Goal: Transaction & Acquisition: Purchase product/service

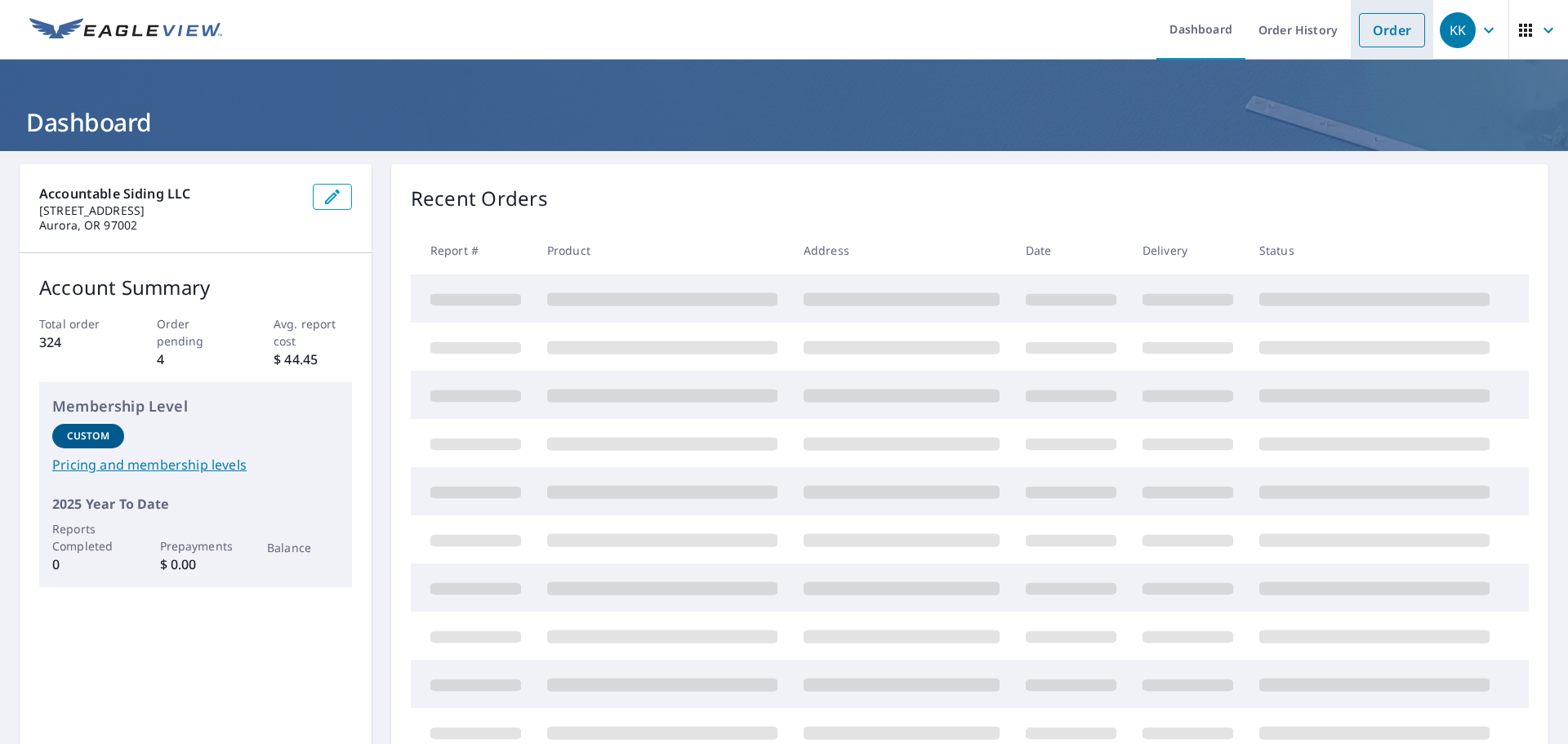
click at [1387, 31] on link "Order" at bounding box center [1392, 30] width 66 height 34
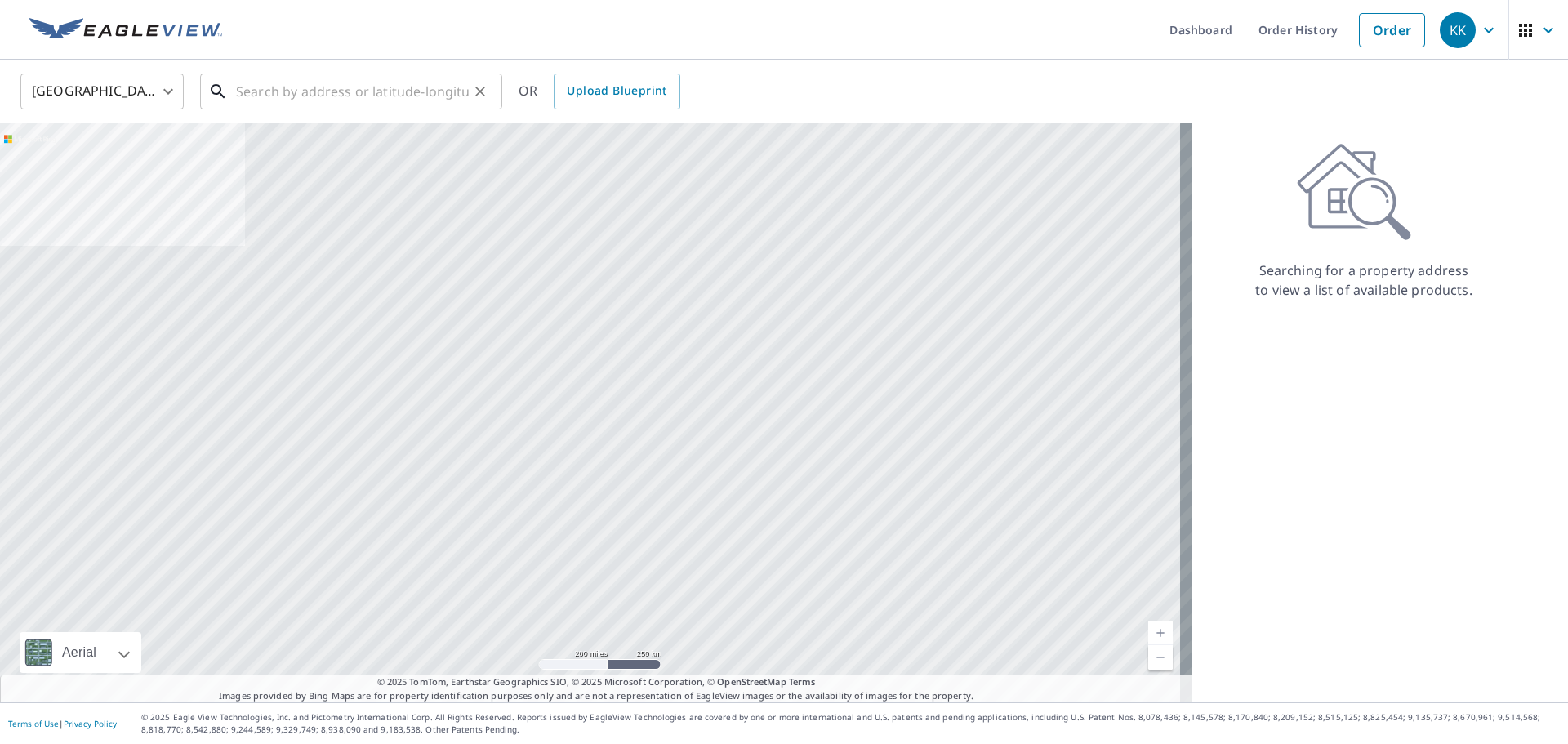
click at [351, 89] on input "text" at bounding box center [352, 91] width 233 height 46
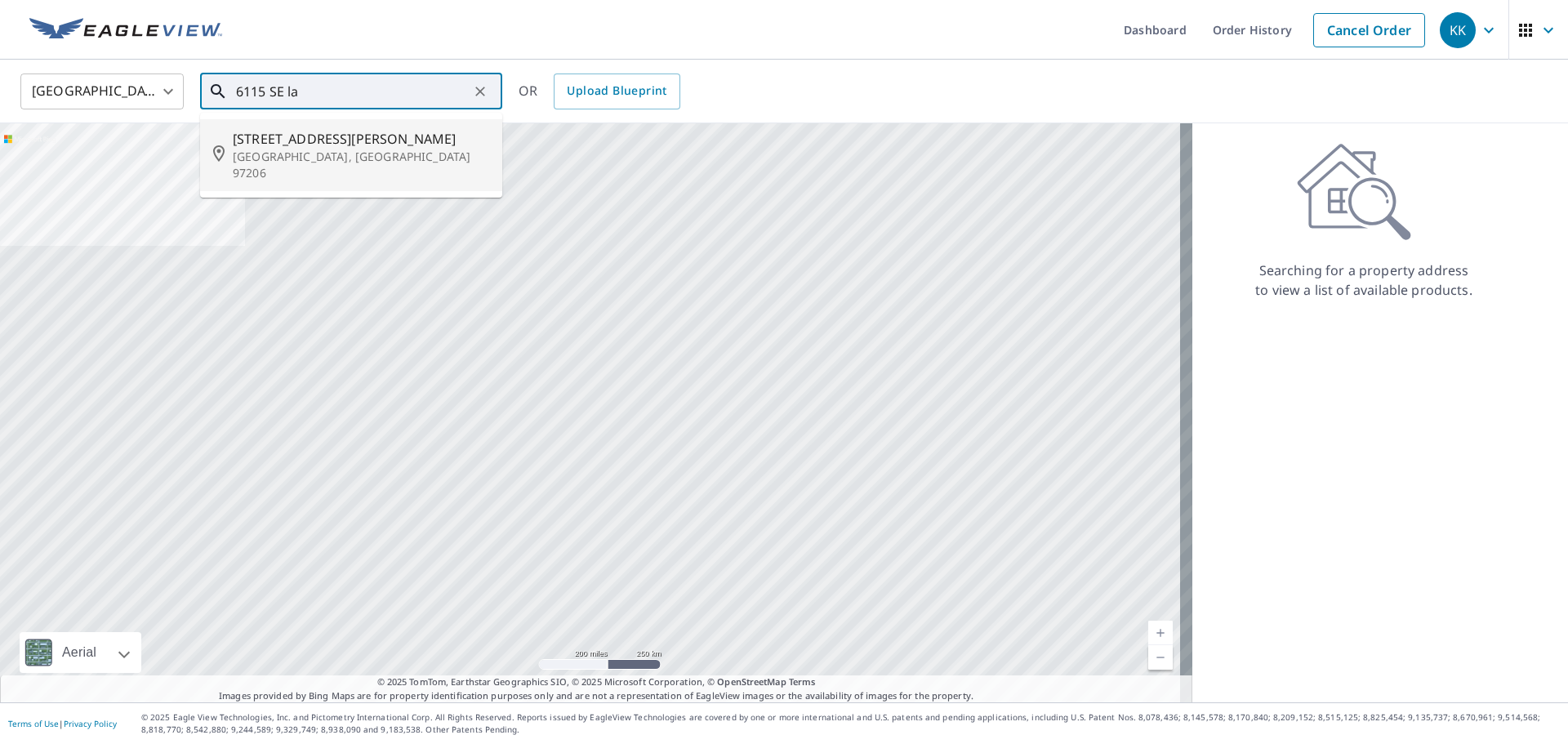
click at [273, 142] on span "[STREET_ADDRESS][PERSON_NAME]" at bounding box center [361, 139] width 257 height 20
type input "[STREET_ADDRESS][PERSON_NAME]"
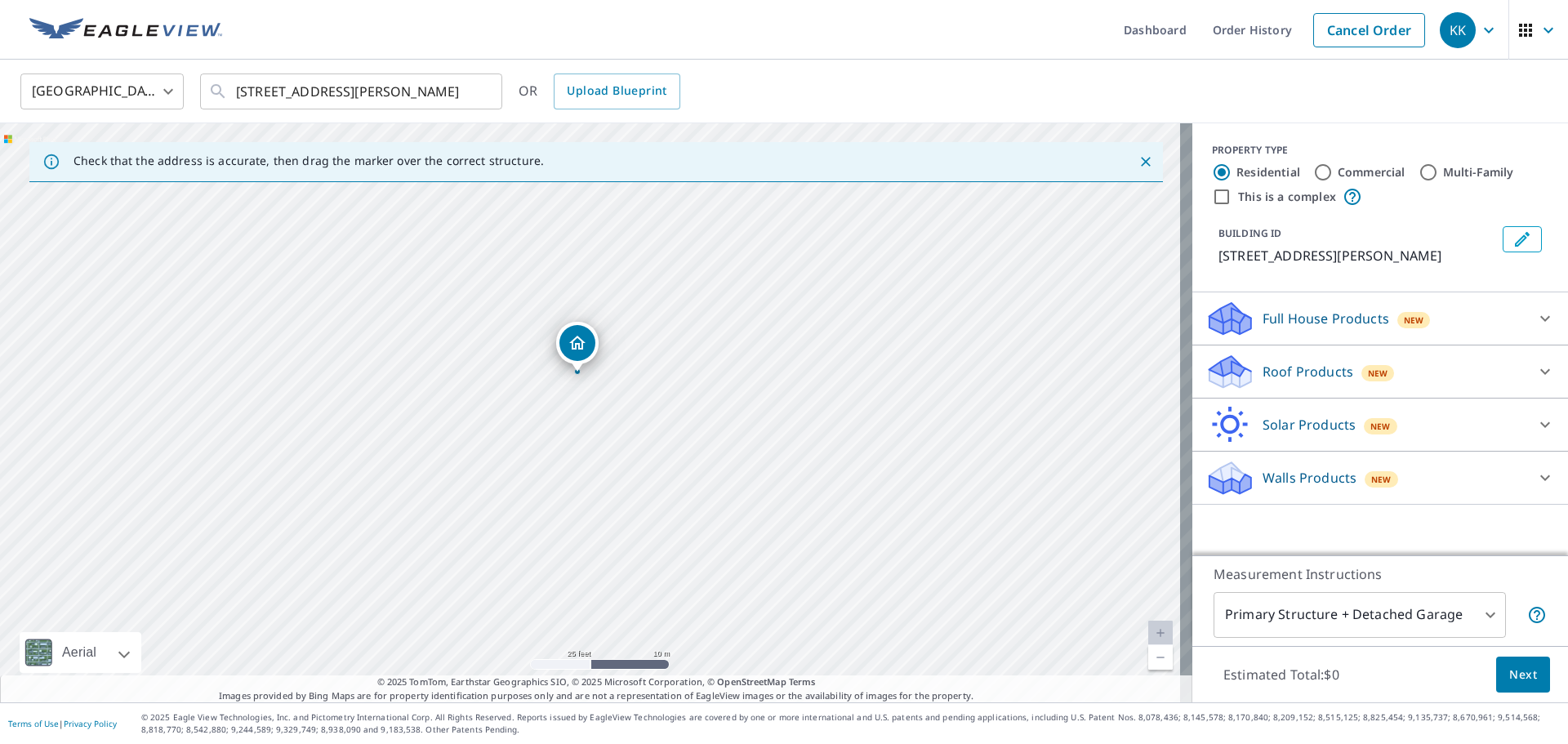
drag, startPoint x: 599, startPoint y: 375, endPoint x: 687, endPoint y: 363, distance: 88.8
click at [687, 363] on div "[STREET_ADDRESS][PERSON_NAME]" at bounding box center [596, 413] width 1192 height 579
click at [1449, 318] on div "Full House Products New" at bounding box center [1364, 319] width 320 height 38
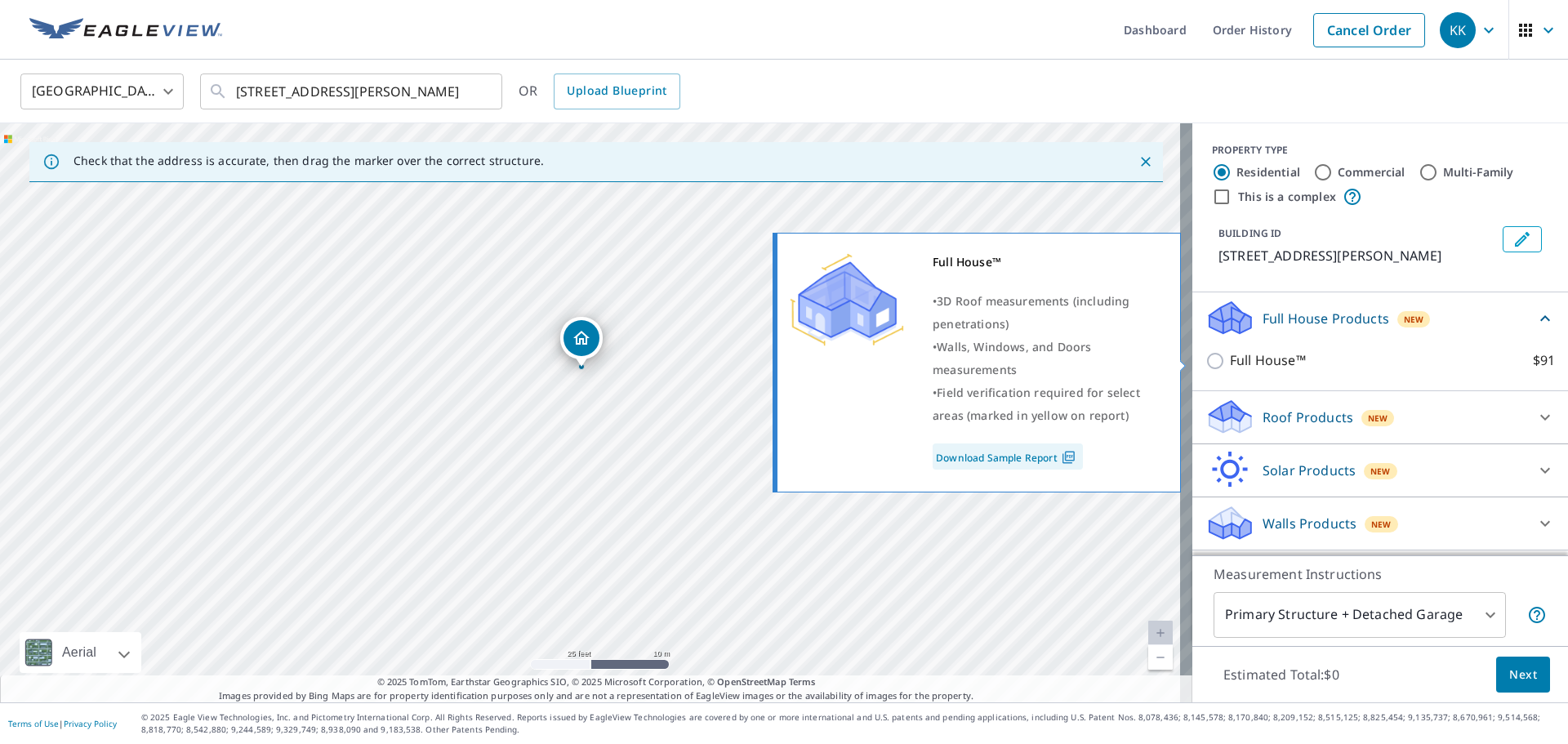
click at [1206, 362] on input "Full House™ $91" at bounding box center [1217, 361] width 25 height 20
checkbox input "true"
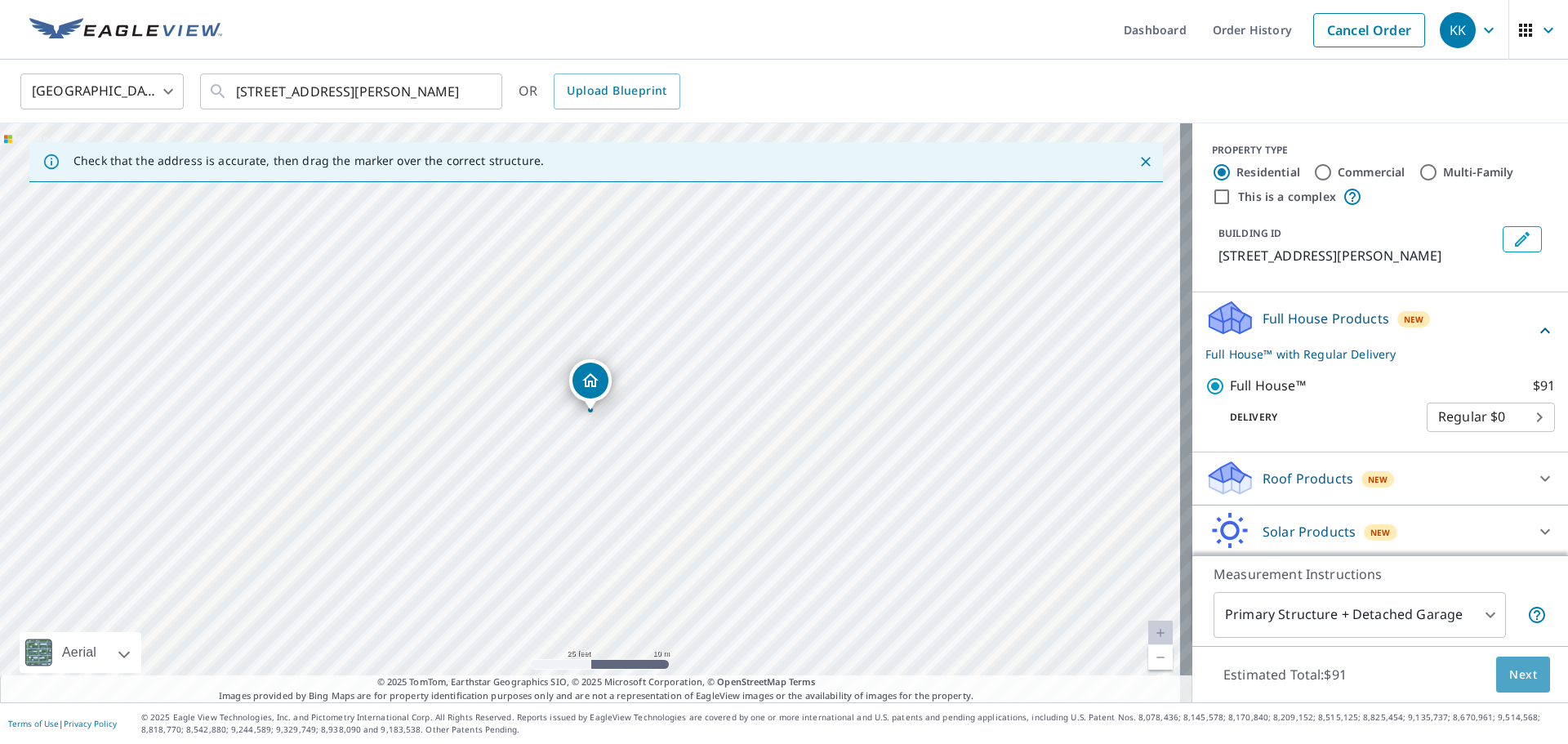
click at [1527, 678] on button "Next" at bounding box center [1522, 674] width 54 height 36
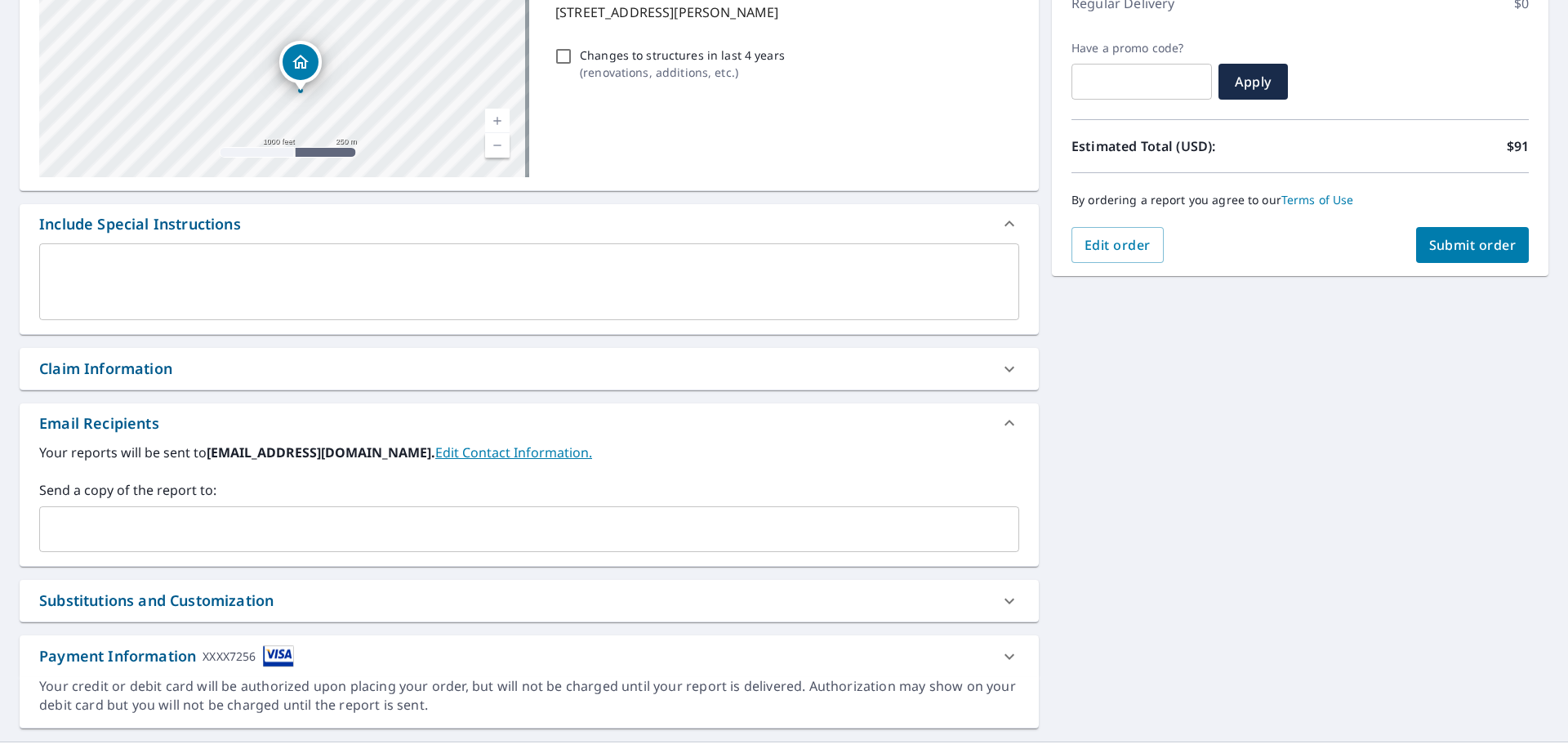
scroll to position [284, 0]
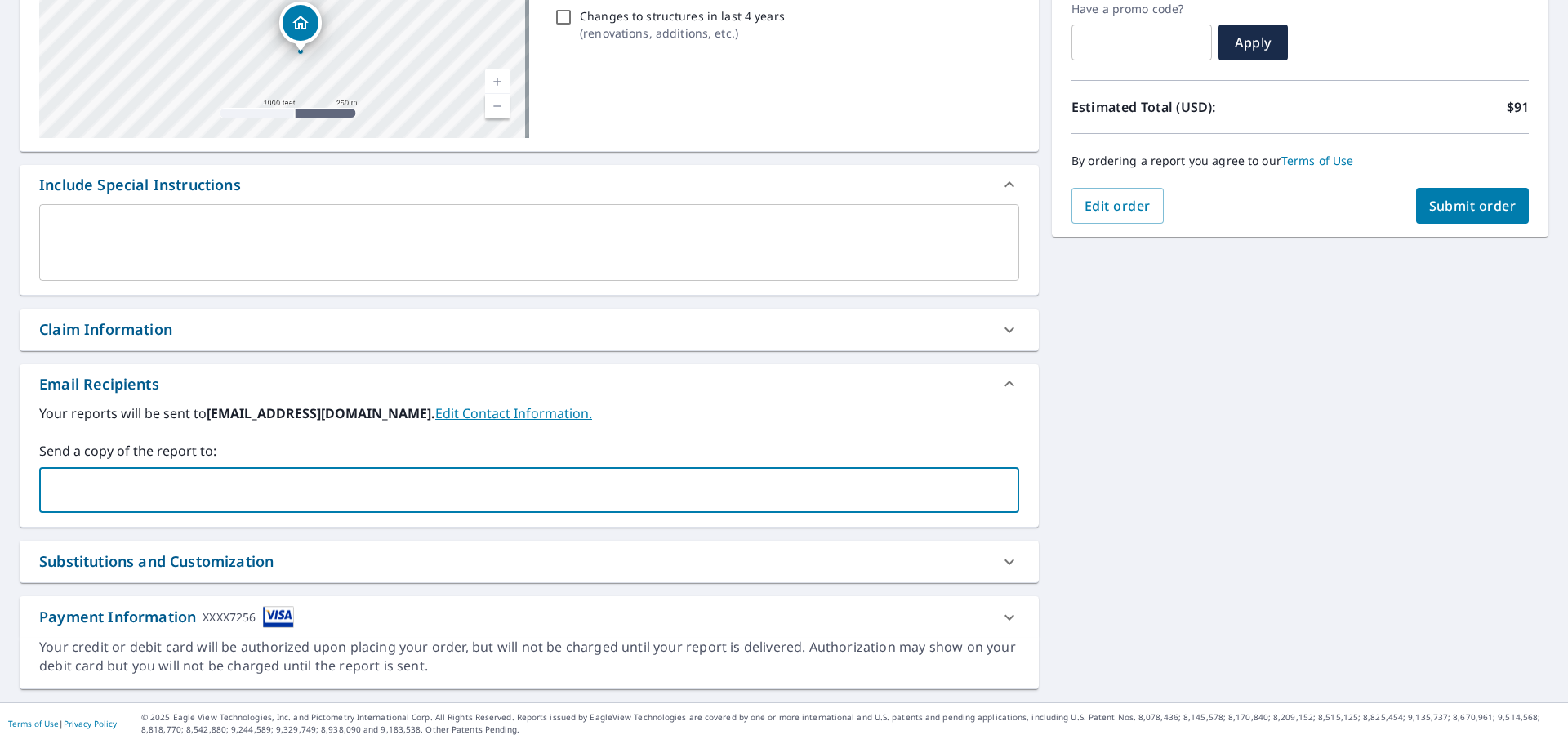
click at [313, 483] on input "text" at bounding box center [516, 489] width 941 height 31
type input "[EMAIL_ADDRESS][DOMAIN_NAME]"
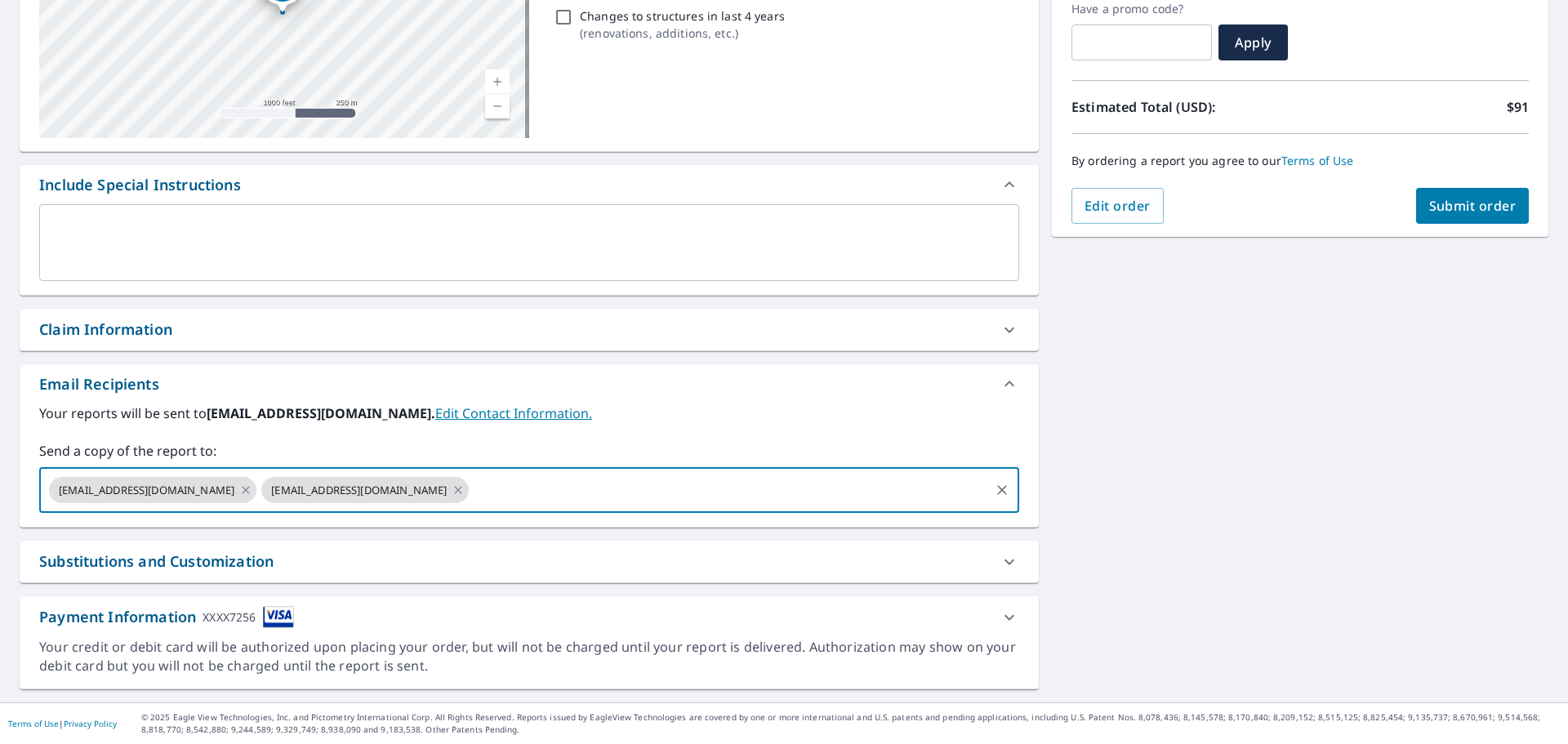
click at [1438, 214] on span "Submit order" at bounding box center [1473, 206] width 88 height 18
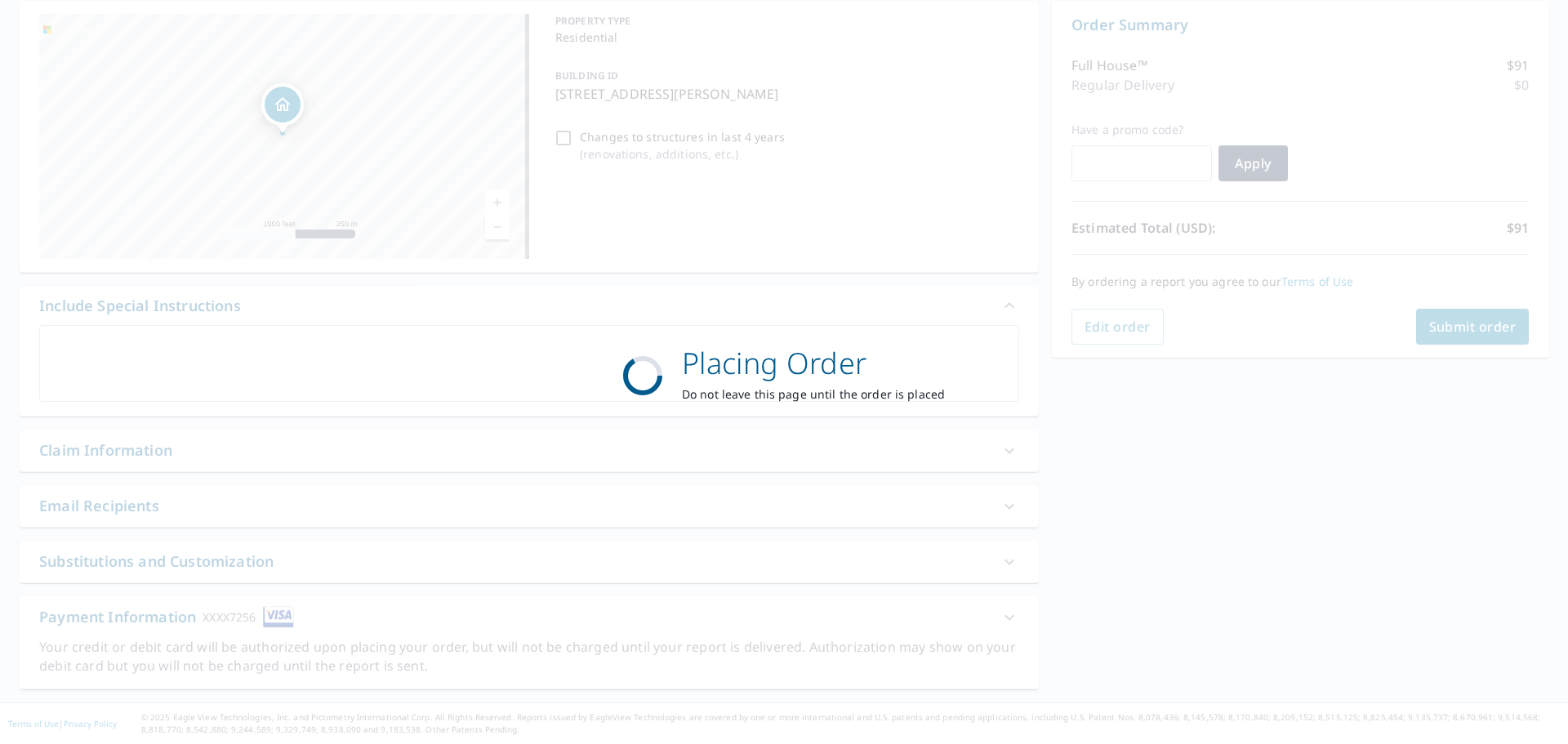
scroll to position [163, 0]
